Goal: Contribute content: Contribute content

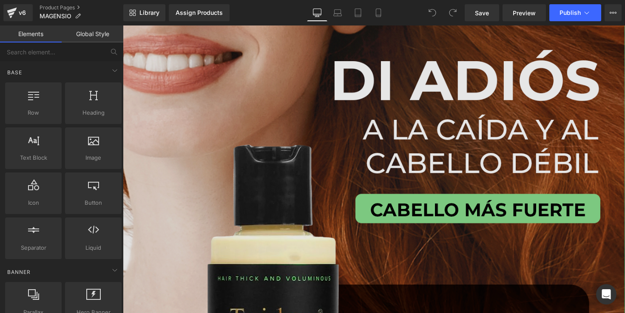
scroll to position [1, 0]
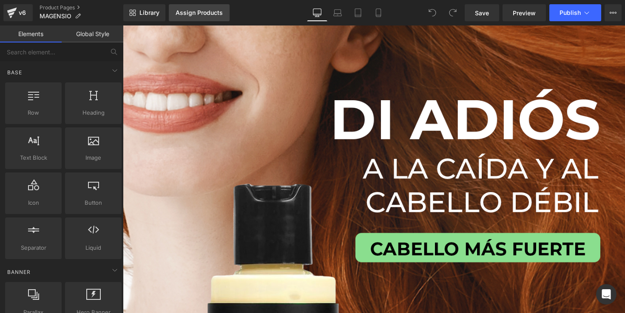
click at [211, 17] on link "Assign Products" at bounding box center [199, 12] width 61 height 17
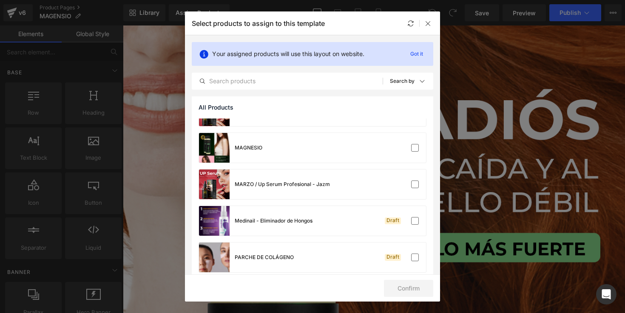
scroll to position [344, 0]
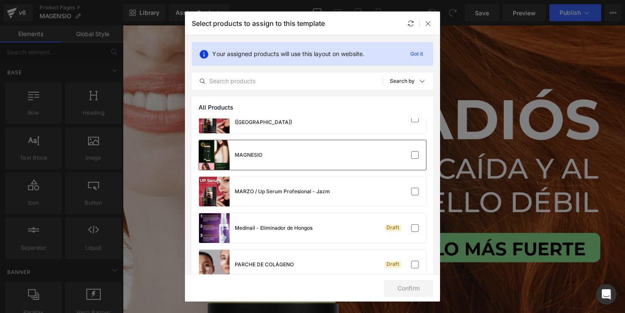
click at [336, 149] on div "MAGNESIO" at bounding box center [312, 155] width 227 height 30
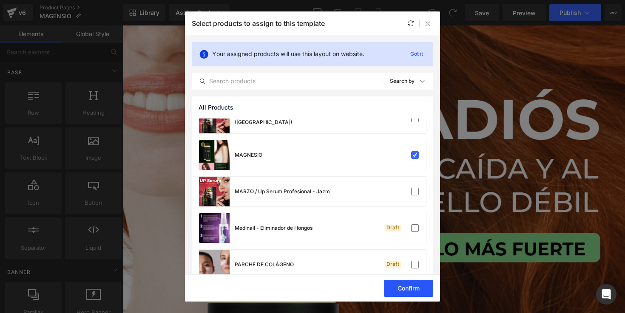
click at [414, 291] on button "Confirm" at bounding box center [408, 288] width 49 height 17
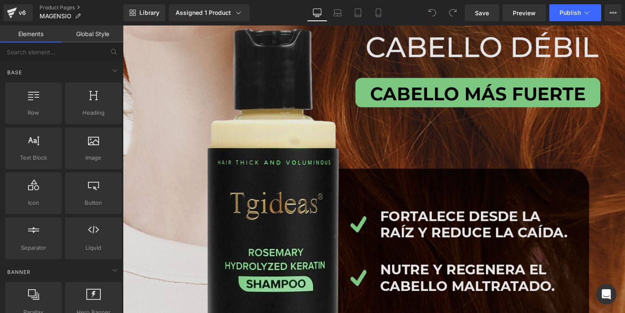
scroll to position [0, 0]
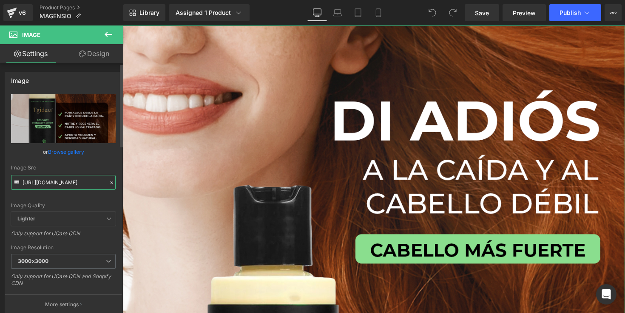
click at [42, 182] on input "[URL][DOMAIN_NAME]" at bounding box center [63, 182] width 105 height 15
paste input "dhT3L9L/PORTADA-MAGNESIUM"
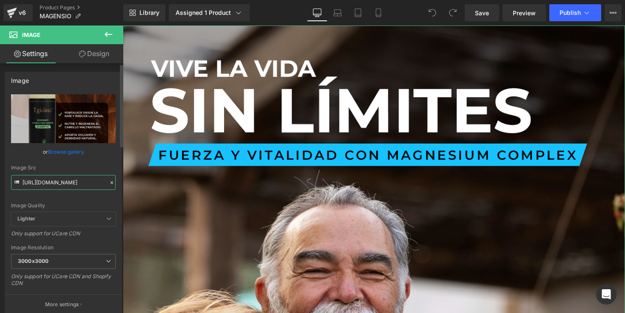
type input "[URL][DOMAIN_NAME]"
click at [105, 161] on div "Image Quality Lighter Lightest Lighter Lighter Lightest Only support for UCare …" at bounding box center [63, 153] width 105 height 118
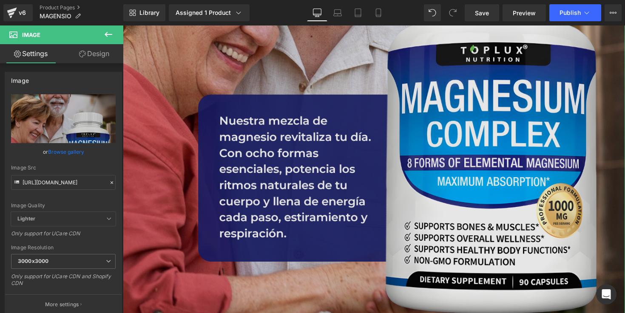
scroll to position [437, 0]
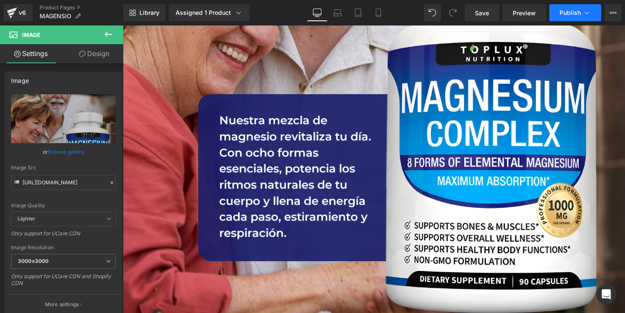
click at [562, 11] on span "Publish" at bounding box center [569, 12] width 21 height 7
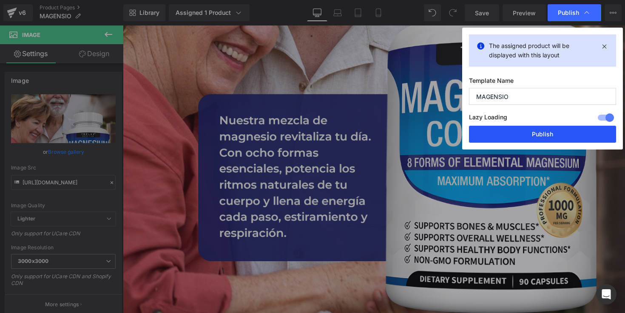
click at [517, 139] on button "Publish" at bounding box center [542, 134] width 147 height 17
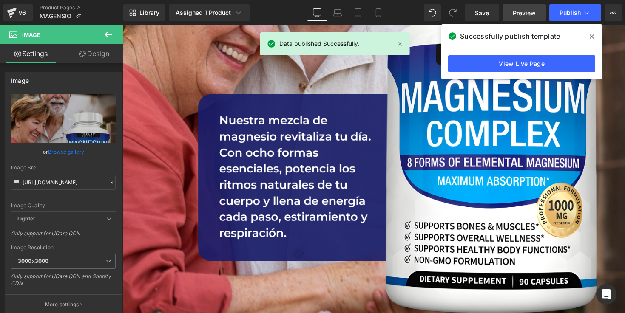
click at [520, 12] on span "Preview" at bounding box center [524, 13] width 23 height 9
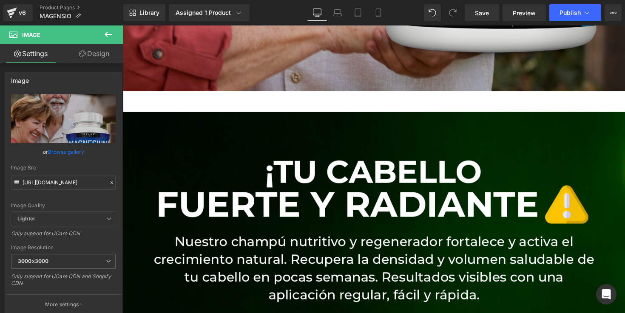
scroll to position [732, 0]
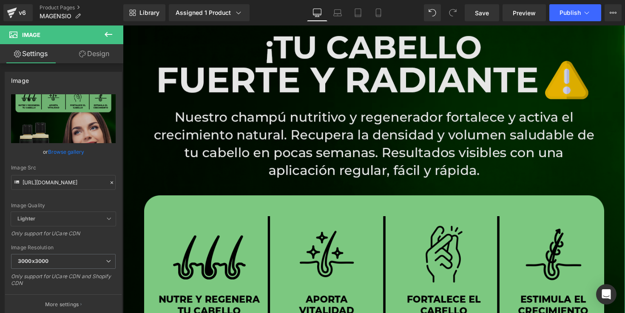
scroll to position [841, 0]
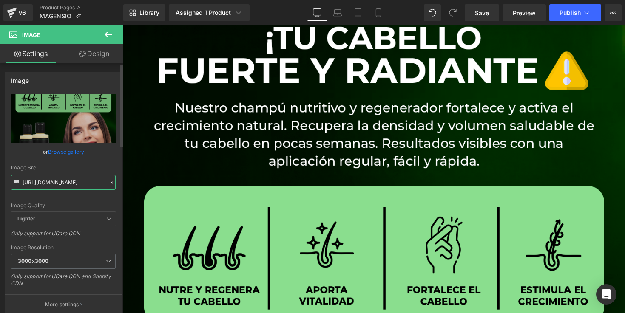
click at [62, 180] on input "[URL][DOMAIN_NAME]" at bounding box center [63, 182] width 105 height 15
paste input "dFFK9QS/MAGNESIUM"
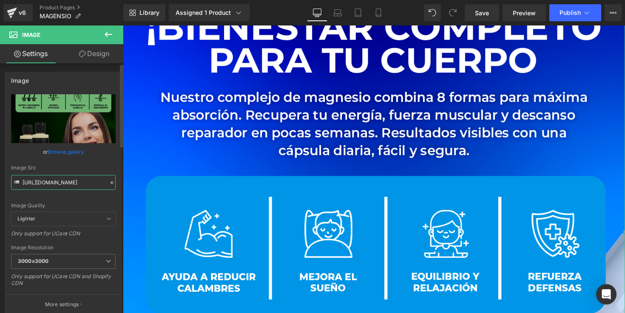
type input "[URL][DOMAIN_NAME]"
click at [76, 173] on div "Image Src [URL][DOMAIN_NAME]" at bounding box center [63, 177] width 105 height 25
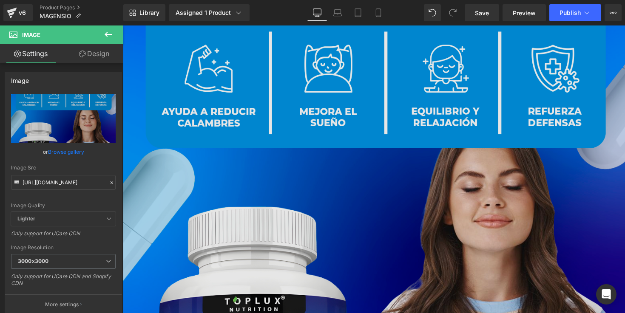
scroll to position [1030, 0]
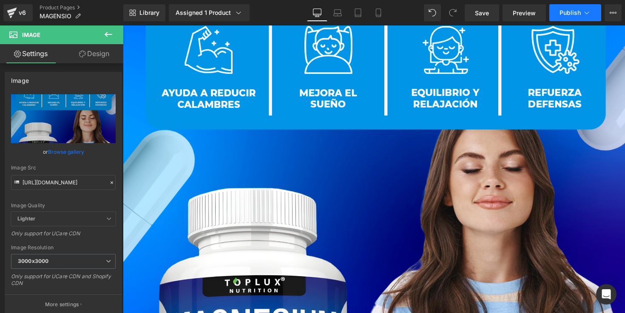
click at [574, 6] on button "Publish" at bounding box center [575, 12] width 52 height 17
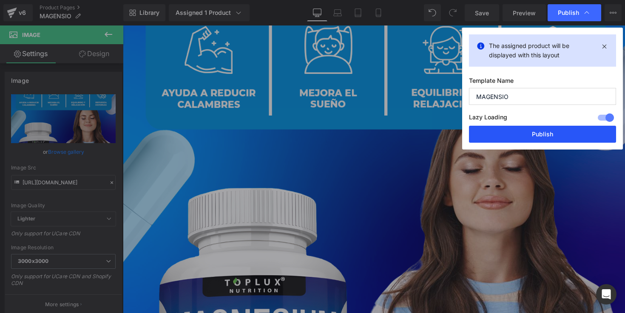
click at [547, 134] on button "Publish" at bounding box center [542, 134] width 147 height 17
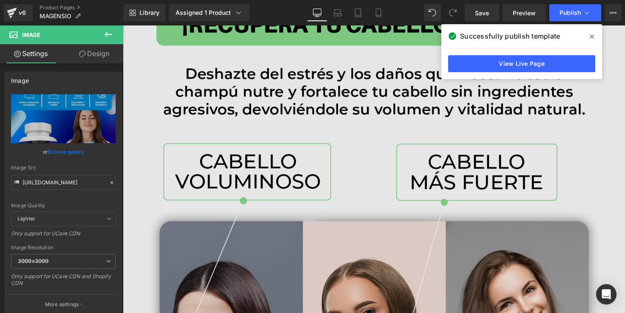
scroll to position [1570, 0]
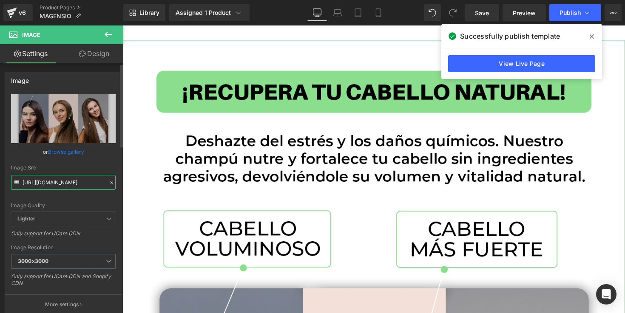
click at [84, 184] on input "[URL][DOMAIN_NAME]" at bounding box center [63, 182] width 105 height 15
paste input "nqKpQWzr/MAGNESIUM"
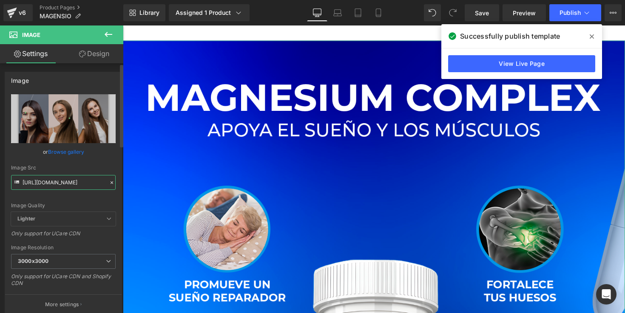
type input "[URL][DOMAIN_NAME]"
click at [75, 168] on div "Image Src" at bounding box center [63, 168] width 105 height 6
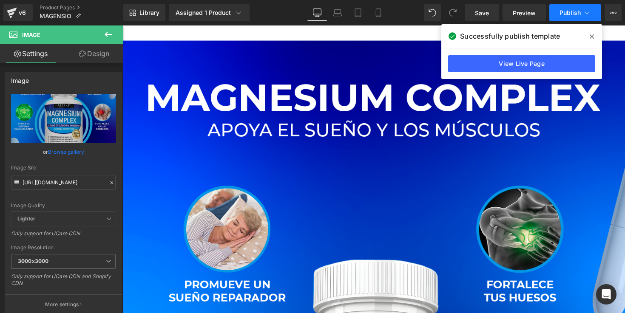
click at [562, 11] on span "Publish" at bounding box center [569, 12] width 21 height 7
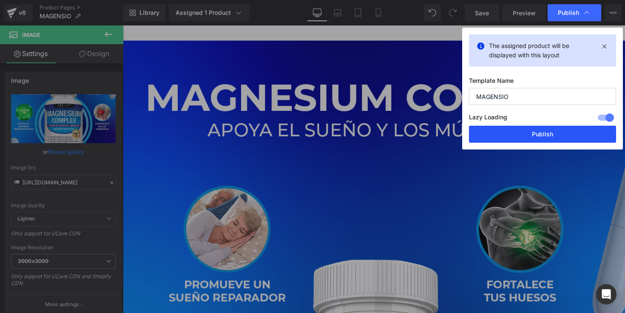
click at [519, 133] on button "Publish" at bounding box center [542, 134] width 147 height 17
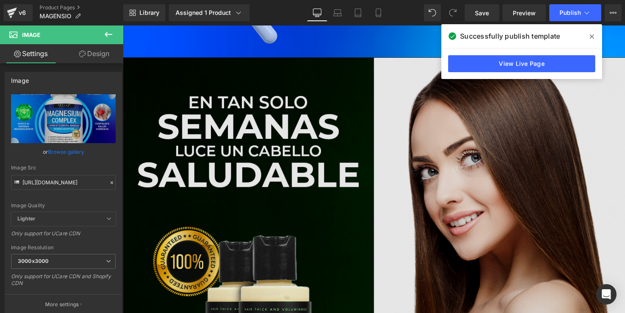
scroll to position [2338, 0]
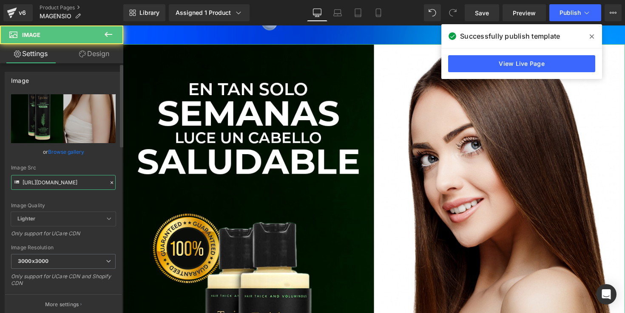
click at [66, 184] on input "[URL][DOMAIN_NAME]" at bounding box center [63, 182] width 105 height 15
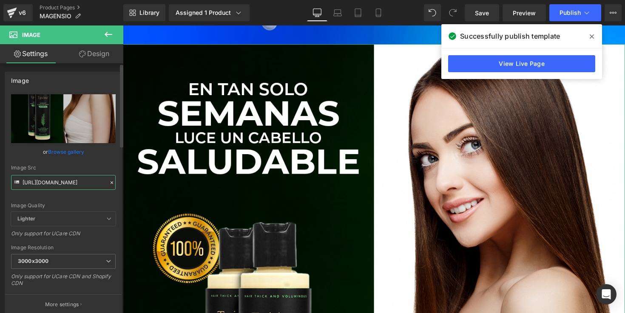
click at [66, 184] on input "[URL][DOMAIN_NAME]" at bounding box center [63, 182] width 105 height 15
paste input "qYfc7nBm/MAGNESIUM"
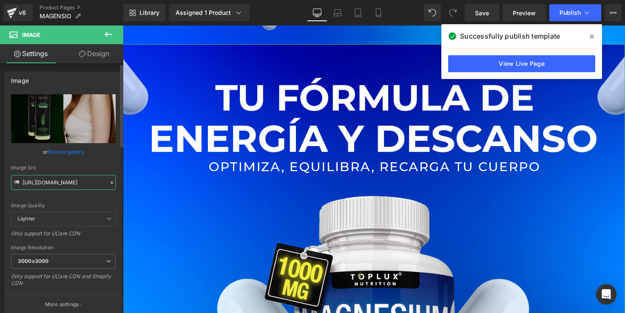
type input "[URL][DOMAIN_NAME]"
click at [88, 162] on div "Image Quality Lighter Lightest Lighter Lighter Lightest Only support for UCare …" at bounding box center [63, 153] width 105 height 118
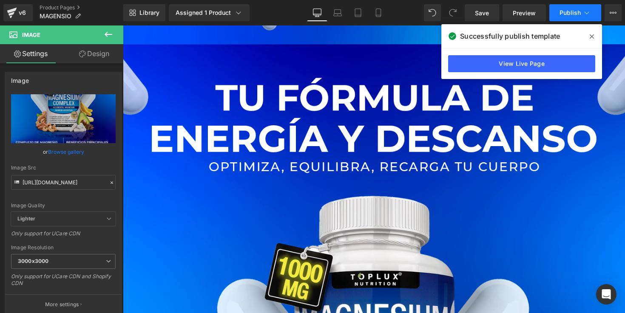
click at [565, 14] on span "Publish" at bounding box center [569, 12] width 21 height 7
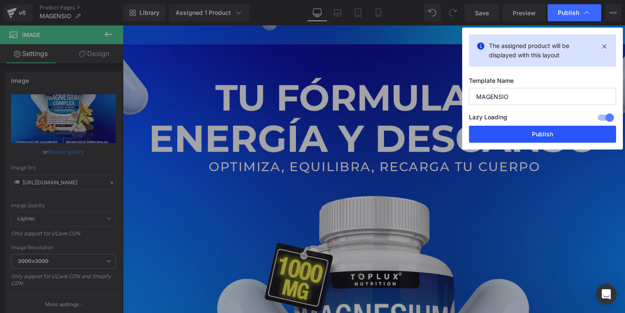
click at [518, 130] on button "Publish" at bounding box center [542, 134] width 147 height 17
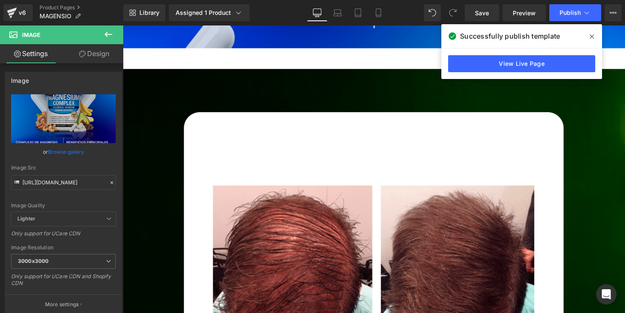
scroll to position [3143, 0]
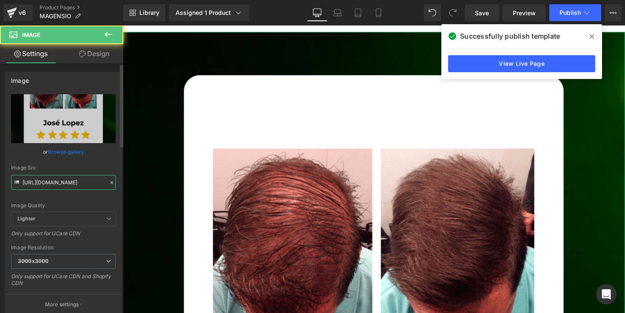
click at [58, 181] on input "[URL][DOMAIN_NAME]" at bounding box center [63, 182] width 105 height 15
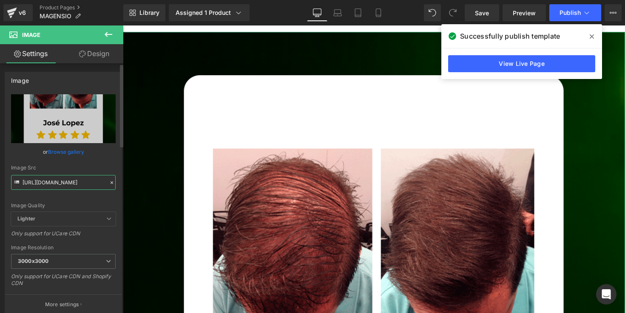
click at [58, 181] on input "[URL][DOMAIN_NAME]" at bounding box center [63, 182] width 105 height 15
paste input "NghN3tT0/MAGNESIUM-4"
type input "[URL][DOMAIN_NAME]"
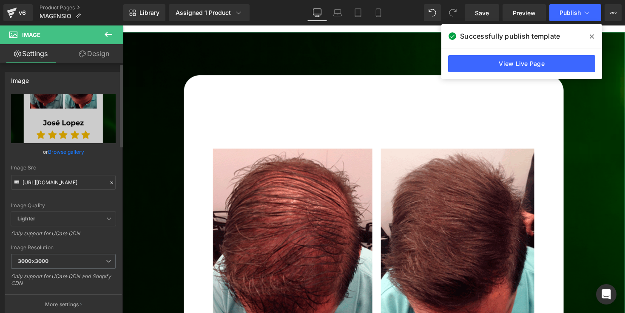
click at [80, 170] on div "Image Src" at bounding box center [63, 168] width 105 height 6
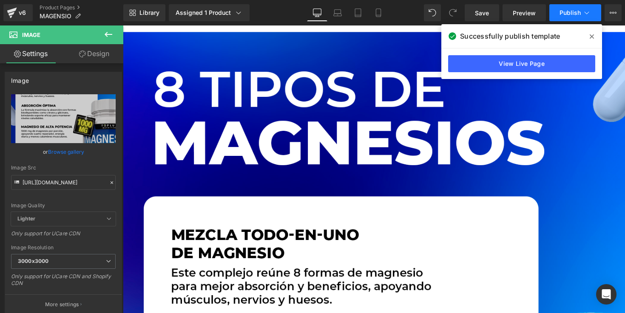
click at [568, 11] on span "Publish" at bounding box center [569, 12] width 21 height 7
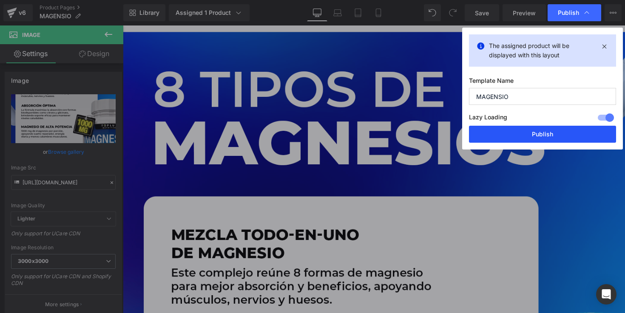
click at [523, 133] on button "Publish" at bounding box center [542, 134] width 147 height 17
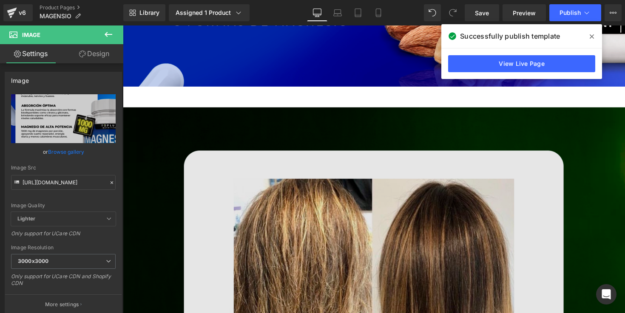
scroll to position [3891, 0]
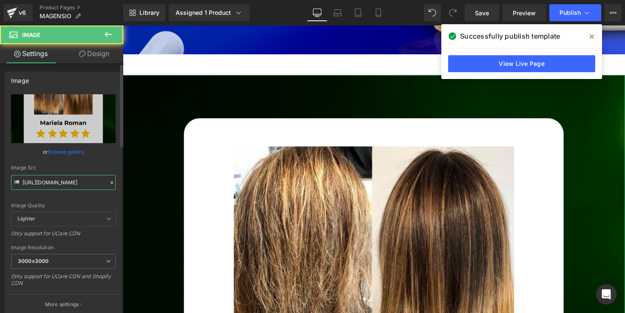
click at [35, 187] on input "[URL][DOMAIN_NAME]" at bounding box center [63, 182] width 105 height 15
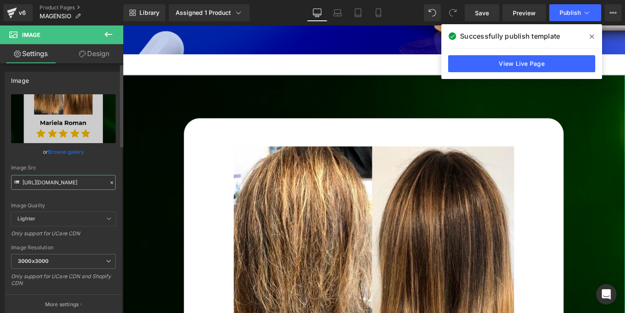
click at [35, 187] on input "[URL][DOMAIN_NAME]" at bounding box center [63, 182] width 105 height 15
paste input "tM4XgYVZ/MAGNESIUM-5"
type input "[URL][DOMAIN_NAME]"
click at [68, 168] on div "Image Src" at bounding box center [63, 168] width 105 height 6
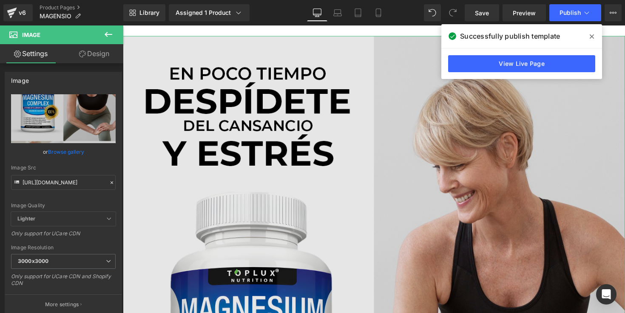
scroll to position [3948, 0]
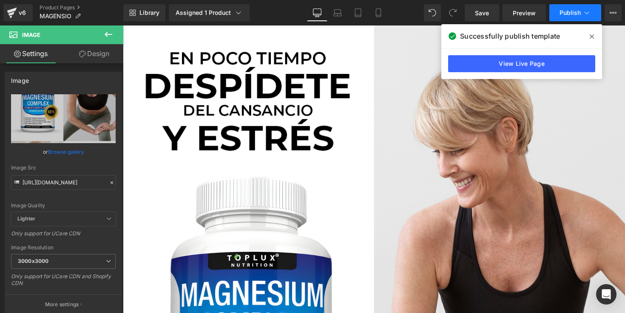
click at [568, 15] on span "Publish" at bounding box center [569, 12] width 21 height 7
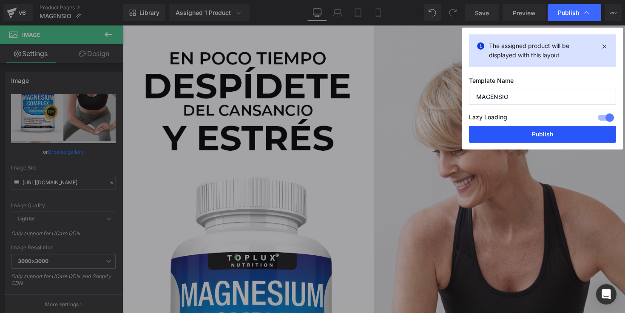
click at [522, 128] on button "Publish" at bounding box center [542, 134] width 147 height 17
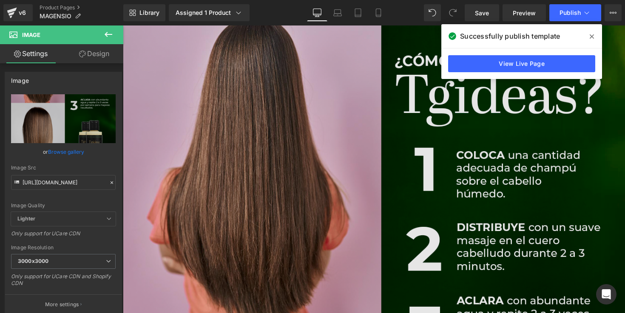
scroll to position [4750, 0]
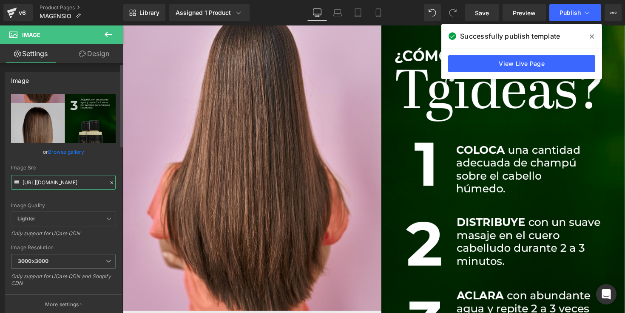
click at [74, 183] on input "[URL][DOMAIN_NAME]" at bounding box center [63, 182] width 105 height 15
paste input "995tdBzQ/MAGNESIUM-6"
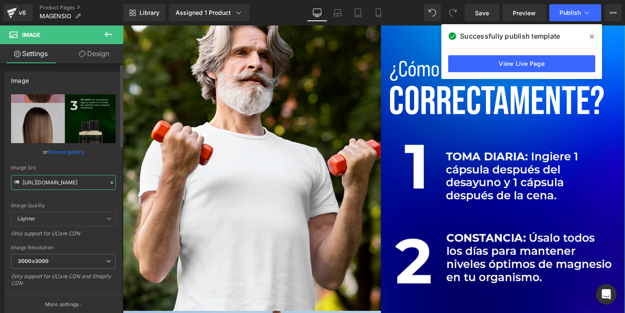
type input "[URL][DOMAIN_NAME]"
click at [93, 158] on div "Image Quality Lighter Lightest Lighter Lighter Lightest Only support for UCare …" at bounding box center [63, 153] width 105 height 118
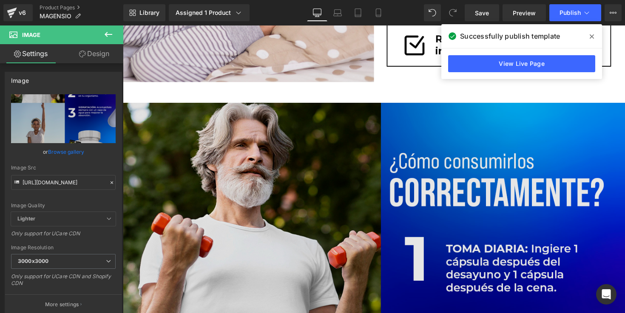
scroll to position [4673, 0]
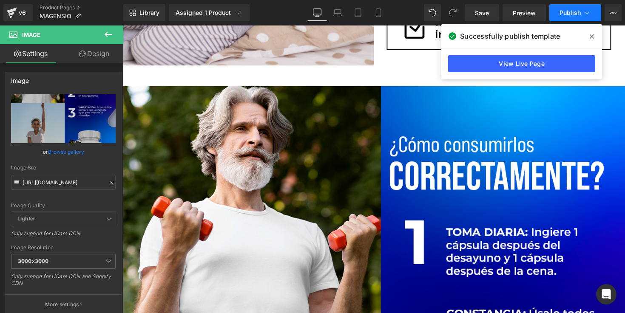
click at [556, 15] on button "Publish" at bounding box center [575, 12] width 52 height 17
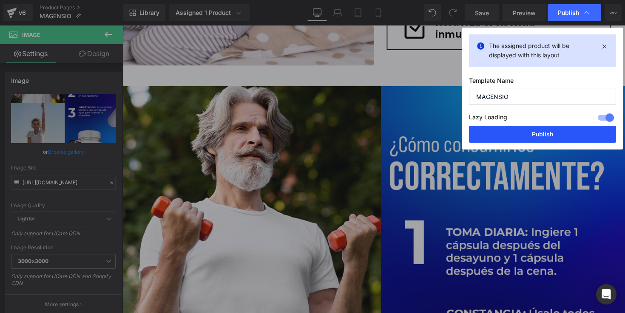
click at [540, 132] on button "Publish" at bounding box center [542, 134] width 147 height 17
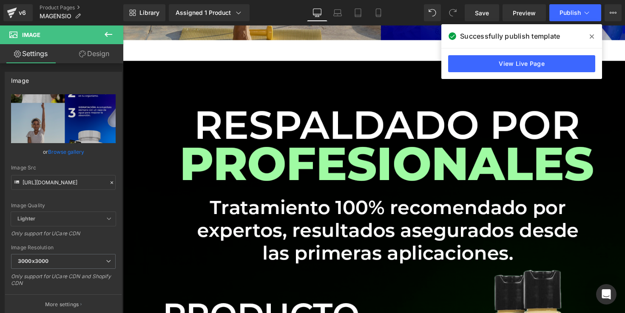
scroll to position [5533, 0]
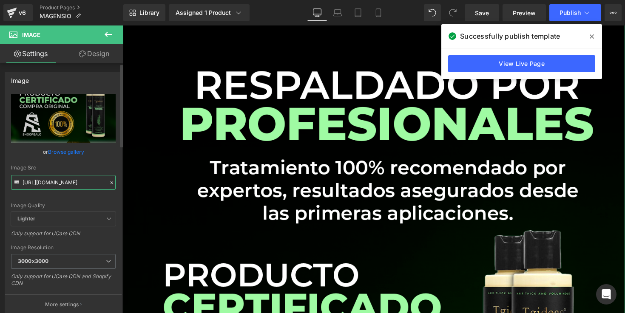
click at [93, 184] on input "[URL][DOMAIN_NAME]" at bounding box center [63, 182] width 105 height 15
paste input "gMkgkFzq/MAGNESIUM"
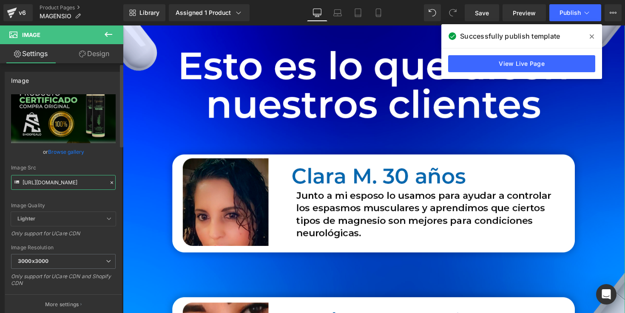
type input "[URL][DOMAIN_NAME]"
click at [94, 170] on div "Image Src" at bounding box center [63, 168] width 105 height 6
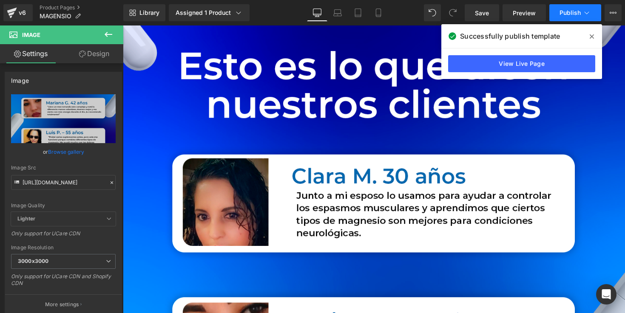
click at [573, 11] on span "Publish" at bounding box center [569, 12] width 21 height 7
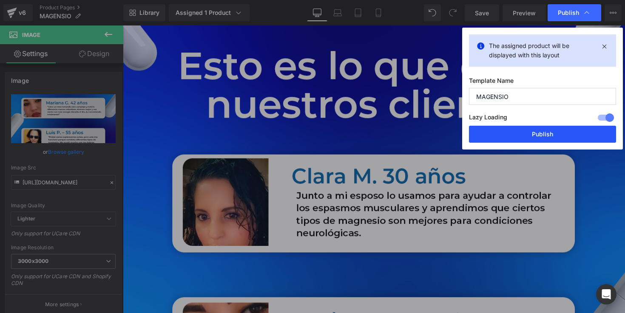
click at [530, 134] on button "Publish" at bounding box center [542, 134] width 147 height 17
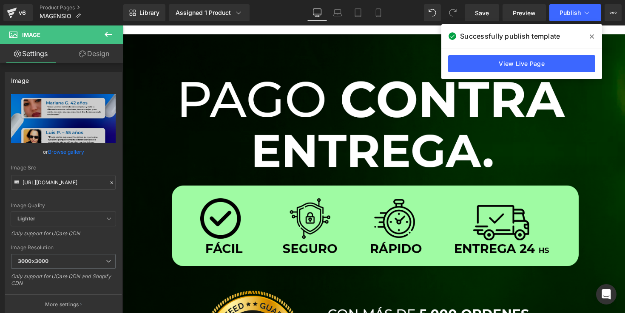
scroll to position [6383, 0]
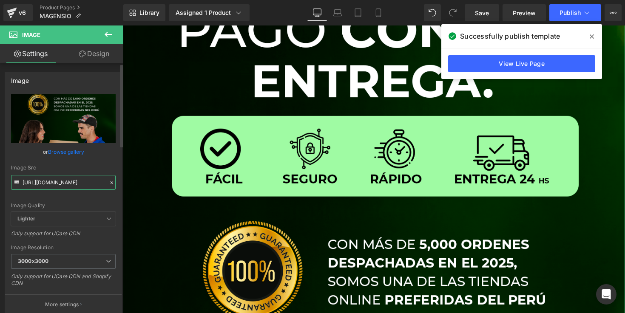
click at [39, 179] on input "[URL][DOMAIN_NAME]" at bounding box center [63, 182] width 105 height 15
paste input "fbzsmrq/MAGNESIUM-8"
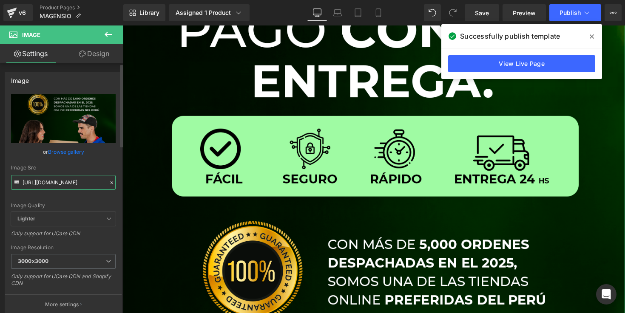
type input "[URL][DOMAIN_NAME]"
click at [65, 168] on div "Image Src" at bounding box center [63, 168] width 105 height 6
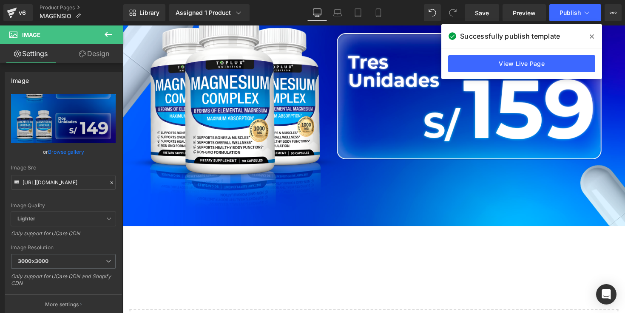
scroll to position [6965, 0]
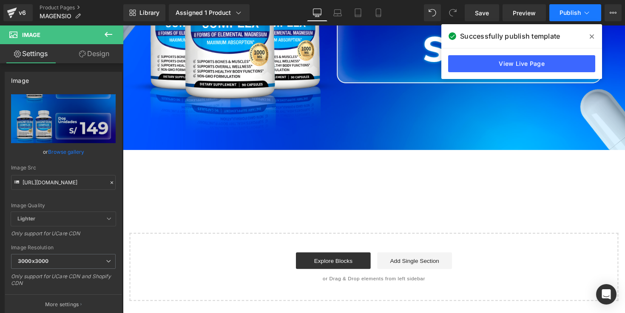
click at [561, 14] on span "Publish" at bounding box center [569, 12] width 21 height 7
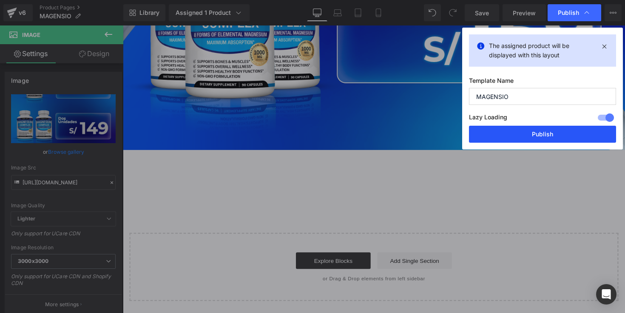
click at [527, 136] on button "Publish" at bounding box center [542, 134] width 147 height 17
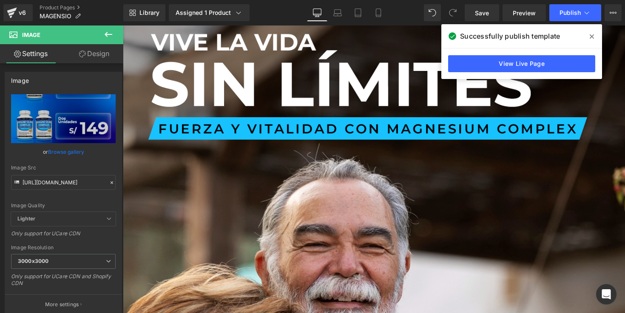
scroll to position [0, 0]
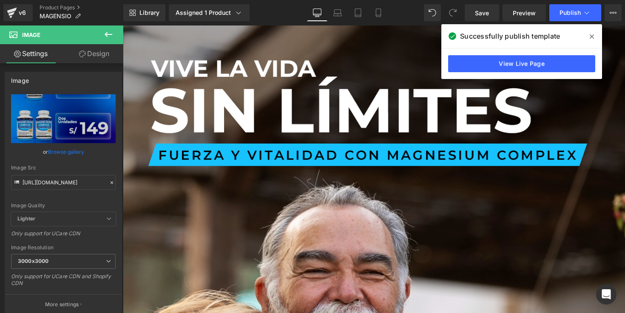
click at [327, 283] on div "Rendering Content" at bounding box center [312, 279] width 52 height 9
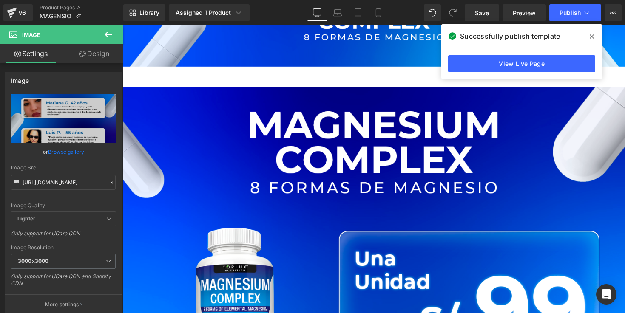
scroll to position [6284, 0]
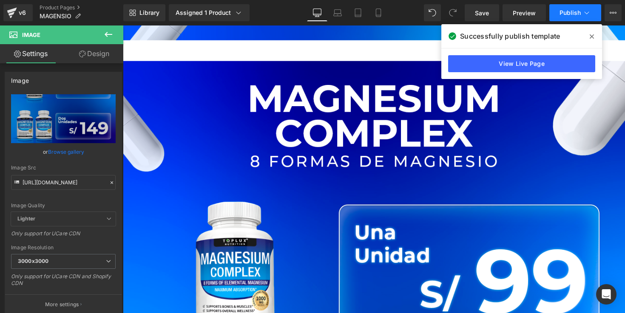
click at [563, 19] on button "Publish" at bounding box center [575, 12] width 52 height 17
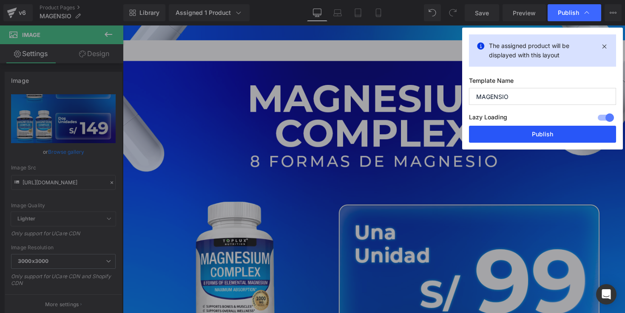
click at [522, 135] on button "Publish" at bounding box center [542, 134] width 147 height 17
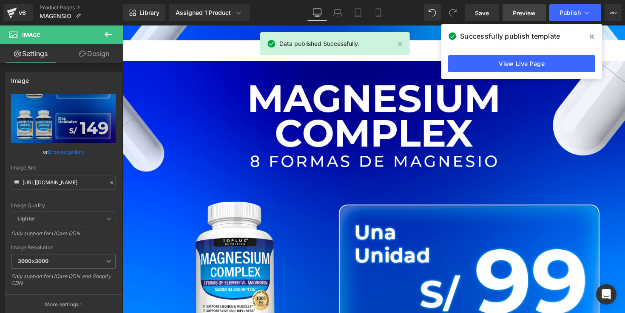
click at [509, 18] on link "Preview" at bounding box center [523, 12] width 43 height 17
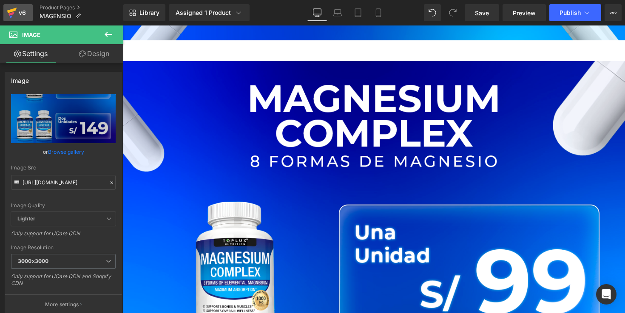
click at [16, 18] on icon at bounding box center [12, 12] width 10 height 21
